Goal: Task Accomplishment & Management: Manage account settings

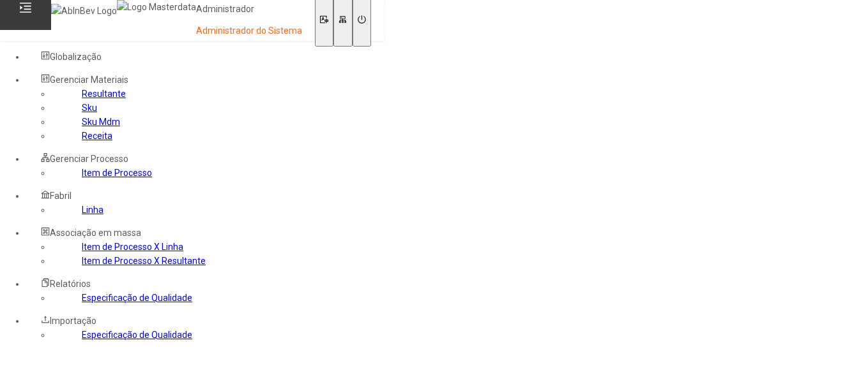
click at [82, 127] on link "Sku Mdm" at bounding box center [101, 122] width 38 height 10
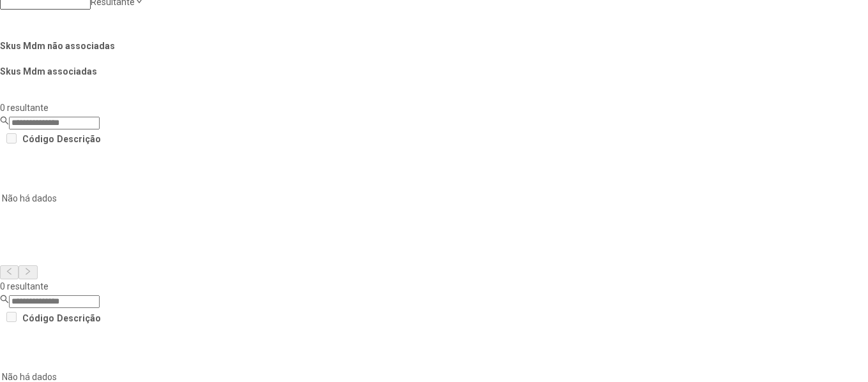
scroll to position [502, 0]
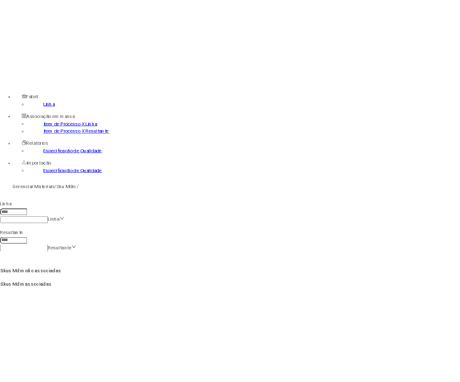
scroll to position [60, 0]
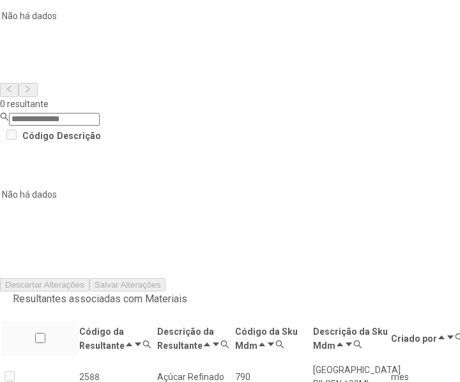
scroll to position [508, 0]
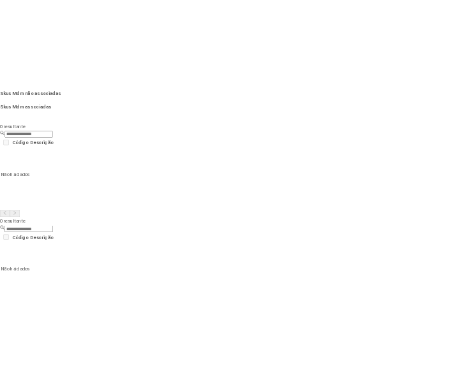
scroll to position [517, 0]
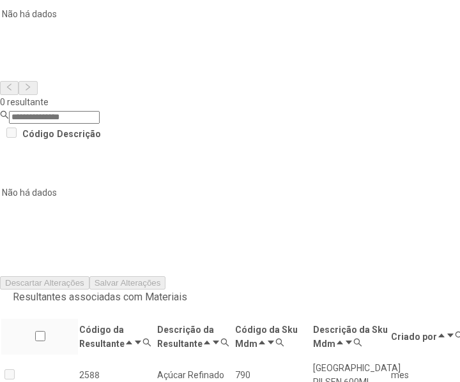
scroll to position [531, 0]
